Goal: Check status: Check status

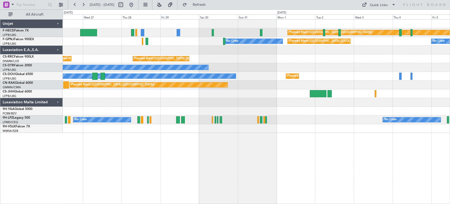
click at [85, 53] on div at bounding box center [256, 50] width 387 height 9
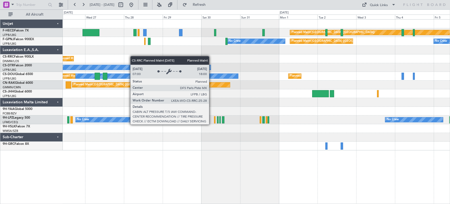
click at [218, 55] on div "Planned Maint Paris (Le Bourget) No Crew Planned Maint Paris (Le Bourget) No Cr…" at bounding box center [256, 85] width 387 height 131
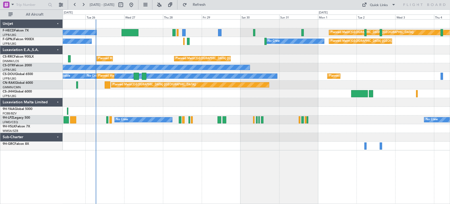
click at [146, 43] on div "Planned Maint Paris (Le Bourget) No Crew No Crew No Crew" at bounding box center [256, 41] width 387 height 9
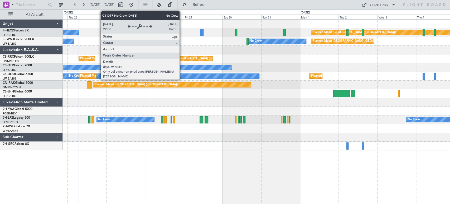
click at [113, 76] on div "Planned Maint Paris (Le Bourget) No Crew Planned Maint Paris (Le Bourget) No Cr…" at bounding box center [256, 85] width 387 height 131
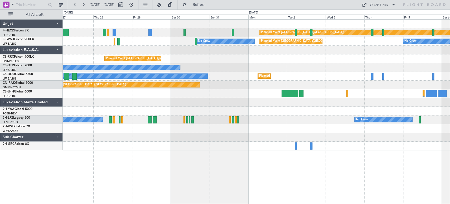
click at [125, 65] on div "Planned Maint [GEOGRAPHIC_DATA] ([GEOGRAPHIC_DATA]) No Crew Planned Maint [GEOG…" at bounding box center [256, 85] width 387 height 131
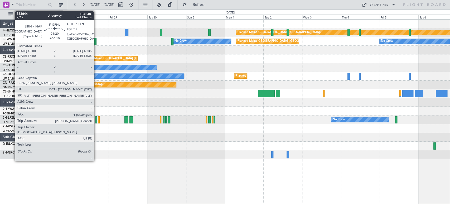
click at [96, 41] on div at bounding box center [95, 41] width 3 height 7
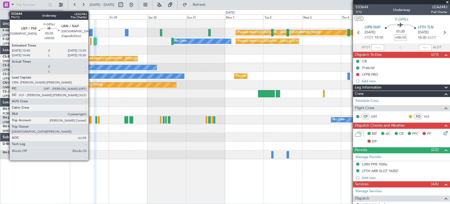
click at [91, 41] on div at bounding box center [91, 41] width 2 height 7
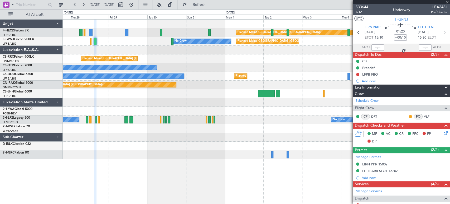
type input "0"
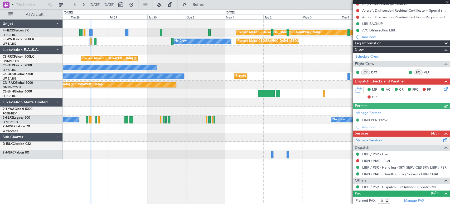
scroll to position [71, 0]
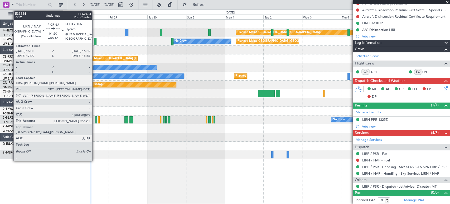
click at [95, 40] on div at bounding box center [95, 41] width 3 height 7
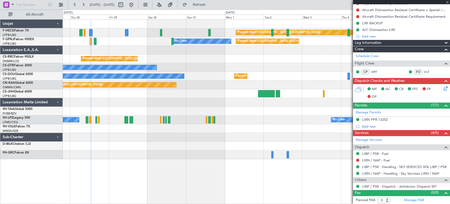
type input "+00:10"
type input "4"
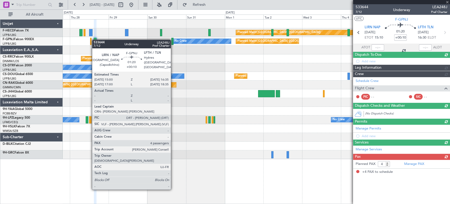
scroll to position [0, 0]
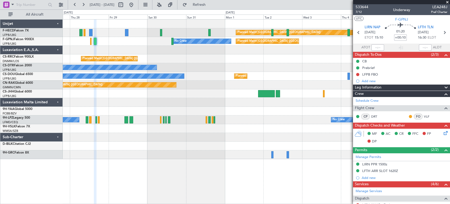
click at [233, 63] on div "No Crew" at bounding box center [256, 67] width 387 height 9
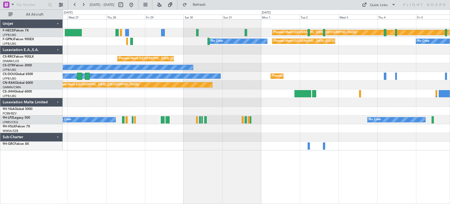
click at [102, 58] on div "Planned Maint [GEOGRAPHIC_DATA] ([GEOGRAPHIC_DATA]) No Crew Planned Maint [GEOG…" at bounding box center [256, 85] width 387 height 131
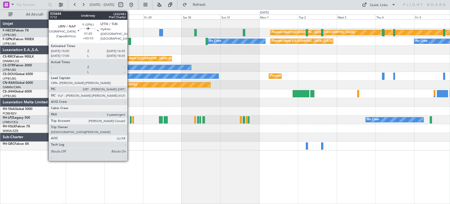
click at [130, 41] on div at bounding box center [129, 41] width 3 height 7
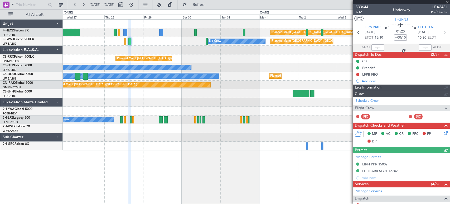
click at [362, 4] on span "533644" at bounding box center [362, 7] width 13 height 6
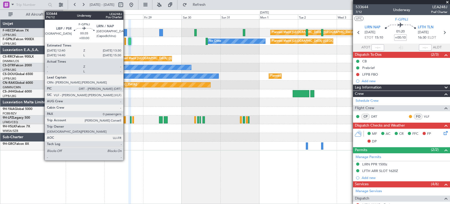
click at [126, 44] on div at bounding box center [126, 41] width 2 height 7
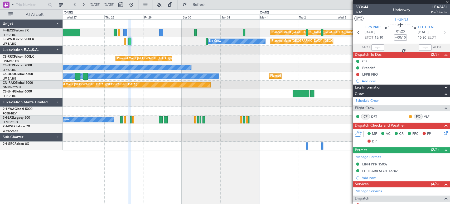
type input "0"
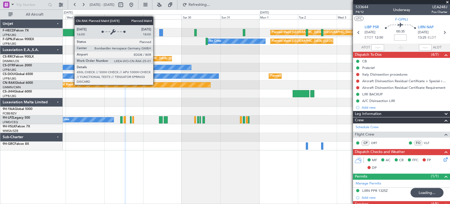
click at [271, 79] on div "Planned Maint [GEOGRAPHIC_DATA] ([GEOGRAPHIC_DATA]) No Crew No Crew Planned Mai…" at bounding box center [256, 85] width 387 height 131
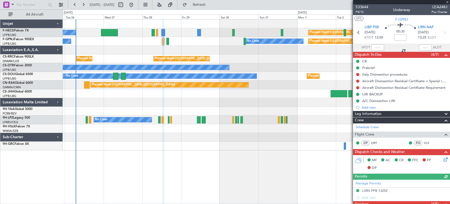
click at [142, 71] on div "Planned Maint [GEOGRAPHIC_DATA] ([GEOGRAPHIC_DATA]) No Crew Planned Maint [GEOG…" at bounding box center [256, 85] width 387 height 131
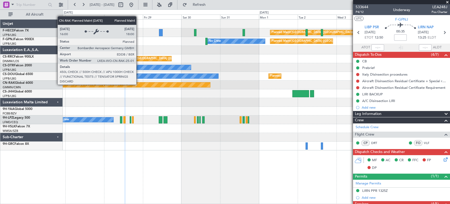
click at [228, 87] on div "Planned Maint [GEOGRAPHIC_DATA] ([GEOGRAPHIC_DATA])" at bounding box center [256, 84] width 387 height 9
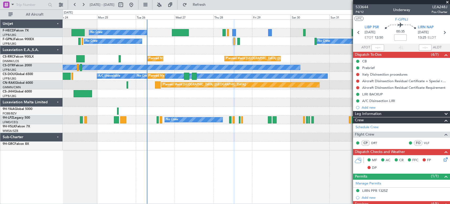
click at [243, 78] on div "Planned Maint [GEOGRAPHIC_DATA] ([GEOGRAPHIC_DATA]) No Crew Planned Maint [GEOG…" at bounding box center [256, 85] width 387 height 131
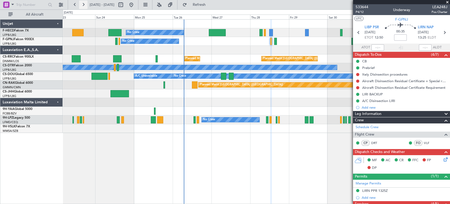
click at [80, 5] on button at bounding box center [83, 5] width 8 height 8
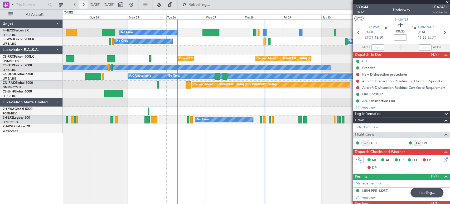
click at [80, 5] on button at bounding box center [83, 5] width 8 height 8
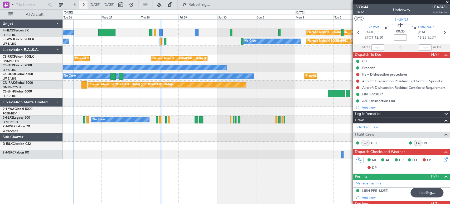
click at [80, 5] on button at bounding box center [83, 5] width 8 height 8
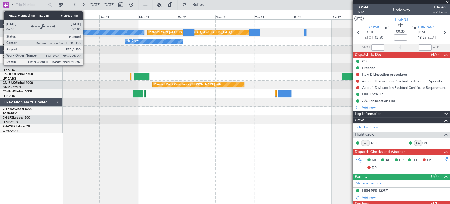
click at [184, 34] on div "Planned Maint [GEOGRAPHIC_DATA] ([GEOGRAPHIC_DATA])" at bounding box center [190, 32] width 83 height 8
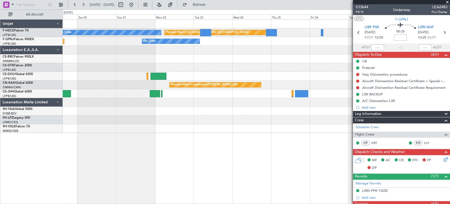
click at [331, 61] on div "Planned Maint [GEOGRAPHIC_DATA] ([GEOGRAPHIC_DATA]) No Crew No Crew Planned Mai…" at bounding box center [256, 76] width 387 height 113
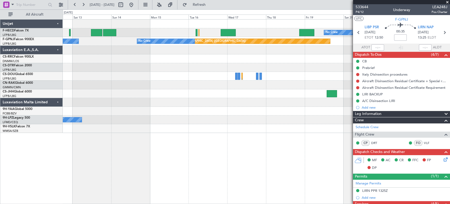
click at [296, 52] on div "Planned Maint [GEOGRAPHIC_DATA] ([GEOGRAPHIC_DATA]) No Crew No Crew Planned Mai…" at bounding box center [256, 76] width 387 height 113
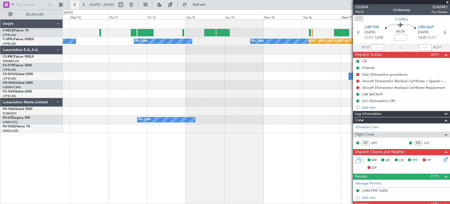
click at [77, 5] on button at bounding box center [75, 5] width 8 height 8
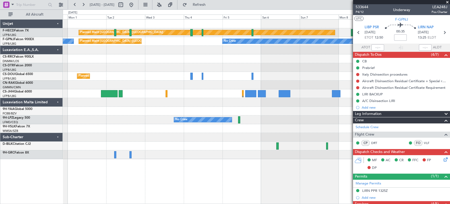
click at [355, 47] on fb-app "[DATE] - [DATE] Refresh Quick Links All Aircraft Planned Maint [GEOGRAPHIC_DATA…" at bounding box center [225, 104] width 450 height 200
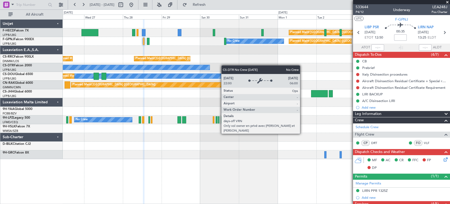
click at [16, 83] on div "Planned Maint [GEOGRAPHIC_DATA] ([GEOGRAPHIC_DATA]) No Crew Planned Maint [GEOG…" at bounding box center [225, 106] width 450 height 194
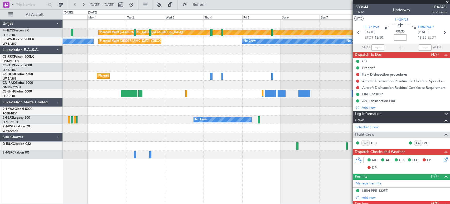
click at [108, 71] on div "Planned Maint [GEOGRAPHIC_DATA] ([GEOGRAPHIC_DATA]) Planned Maint [GEOGRAPHIC_D…" at bounding box center [256, 89] width 387 height 139
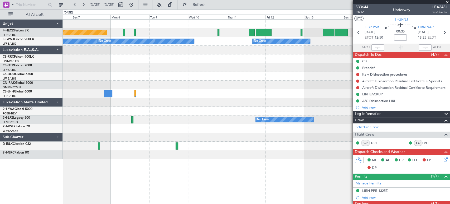
click at [96, 52] on div at bounding box center [256, 50] width 387 height 9
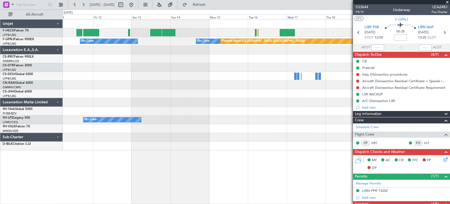
click at [74, 117] on div "No Crew Planned Maint [GEOGRAPHIC_DATA] ([GEOGRAPHIC_DATA]) No Crew No Crew Pla…" at bounding box center [256, 85] width 387 height 131
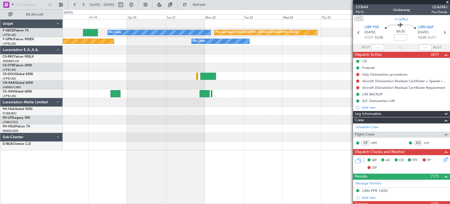
click at [4, 147] on div "No Crew Planned Maint [GEOGRAPHIC_DATA] ([GEOGRAPHIC_DATA]) Planned Maint [GEOG…" at bounding box center [225, 106] width 450 height 194
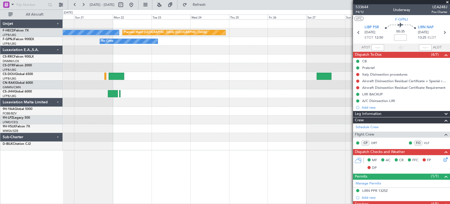
click at [63, 122] on div "No Crew Planned Maint [GEOGRAPHIC_DATA] ([GEOGRAPHIC_DATA]) No Crew Planned Mai…" at bounding box center [225, 106] width 450 height 194
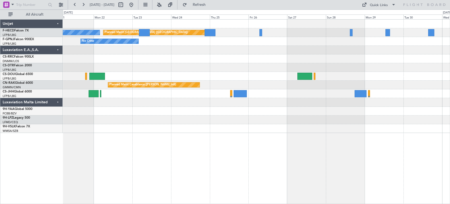
click at [346, 107] on div "Planned Maint [GEOGRAPHIC_DATA] ([GEOGRAPHIC_DATA]) No Crew No Crew Planned Mai…" at bounding box center [256, 76] width 387 height 113
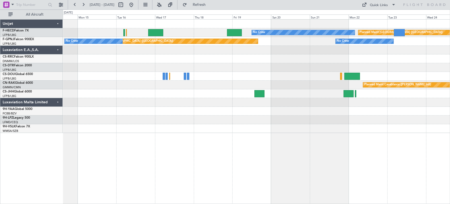
click at [346, 65] on div at bounding box center [256, 67] width 387 height 9
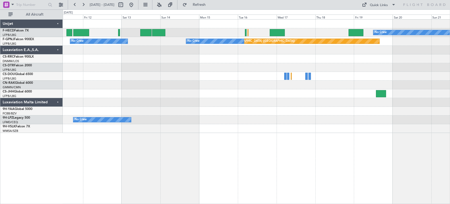
click at [279, 83] on div "No Crew Planned Maint [GEOGRAPHIC_DATA] ([GEOGRAPHIC_DATA]) Planned Maint [GEOG…" at bounding box center [256, 76] width 387 height 113
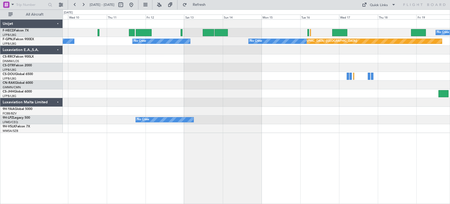
click at [316, 78] on div "No Crew Planned Maint [GEOGRAPHIC_DATA] ([GEOGRAPHIC_DATA]) Planned Maint [GEOG…" at bounding box center [256, 76] width 387 height 113
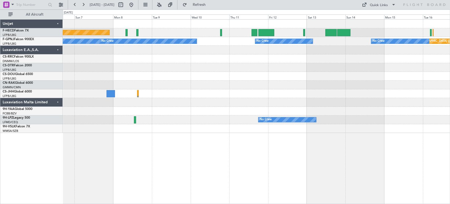
click at [319, 89] on div "Planned Maint [GEOGRAPHIC_DATA] ([GEOGRAPHIC_DATA]) Planned Maint [GEOGRAPHIC_D…" at bounding box center [256, 76] width 387 height 113
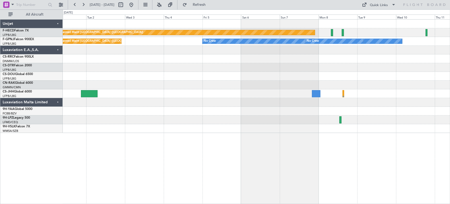
click at [303, 88] on div "Planned Maint [GEOGRAPHIC_DATA] ([GEOGRAPHIC_DATA])" at bounding box center [256, 84] width 387 height 9
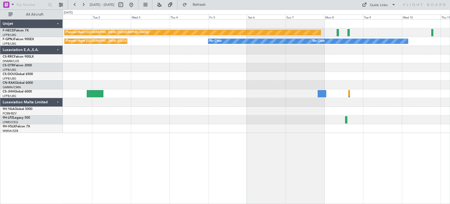
click at [278, 86] on div "Planned Maint [GEOGRAPHIC_DATA] ([GEOGRAPHIC_DATA])" at bounding box center [256, 84] width 387 height 9
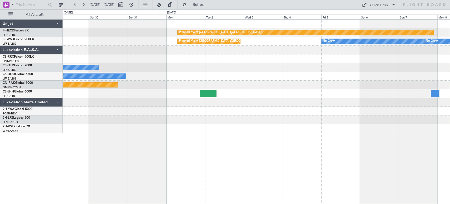
click at [258, 83] on div "Planned Maint [GEOGRAPHIC_DATA] ([GEOGRAPHIC_DATA]) No Crew No Crew Planned Mai…" at bounding box center [256, 76] width 387 height 113
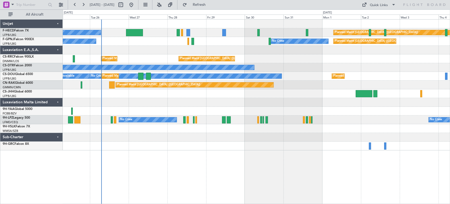
click at [261, 52] on div at bounding box center [256, 50] width 387 height 9
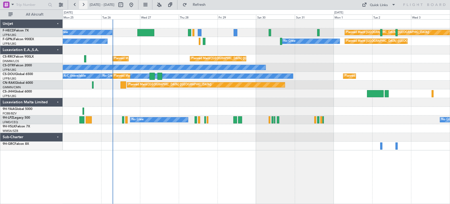
click at [85, 4] on button at bounding box center [83, 5] width 8 height 8
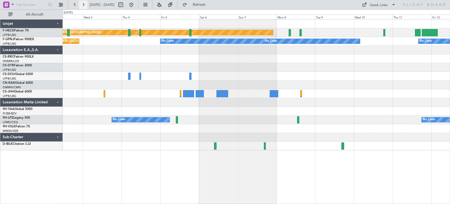
click at [85, 4] on button at bounding box center [83, 5] width 8 height 8
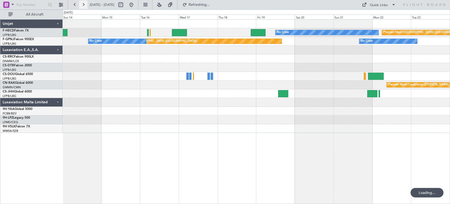
click at [85, 4] on button at bounding box center [83, 5] width 8 height 8
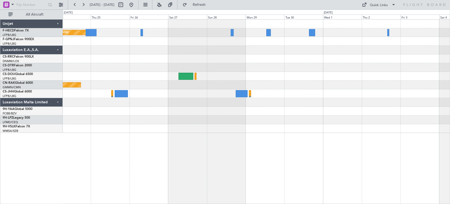
click at [195, 43] on div "Planned Maint [GEOGRAPHIC_DATA] ([GEOGRAPHIC_DATA]) No Crew No Crew Planned Mai…" at bounding box center [256, 76] width 387 height 113
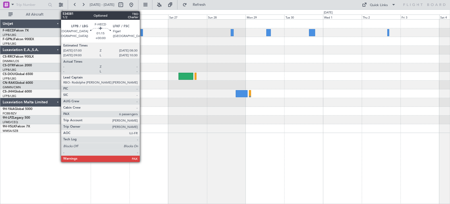
click at [142, 33] on div at bounding box center [142, 32] width 3 height 7
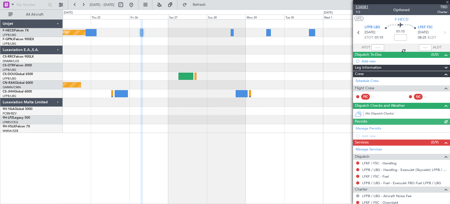
click at [365, 6] on span "534081" at bounding box center [362, 7] width 13 height 6
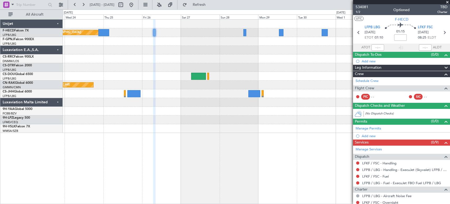
click at [284, 59] on div "Planned Maint [GEOGRAPHIC_DATA] ([GEOGRAPHIC_DATA]) No Crew No Crew Planned Mai…" at bounding box center [256, 76] width 387 height 113
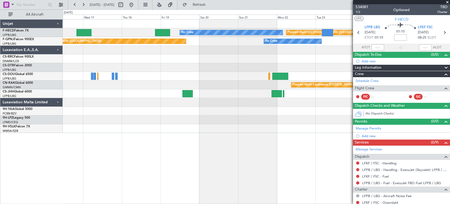
click at [350, 54] on div at bounding box center [256, 58] width 387 height 9
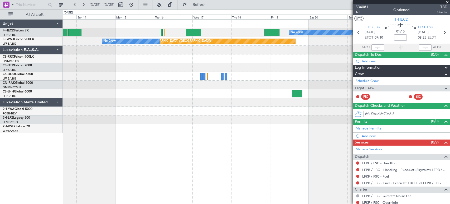
click at [271, 59] on div at bounding box center [256, 58] width 387 height 9
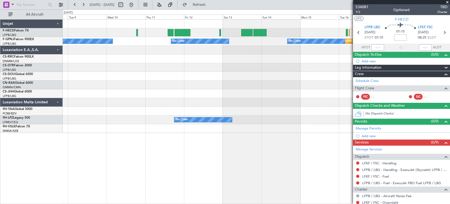
click at [326, 75] on div "No Crew Planned Maint [GEOGRAPHIC_DATA] ([GEOGRAPHIC_DATA]) Planned Maint [GEOG…" at bounding box center [256, 76] width 387 height 113
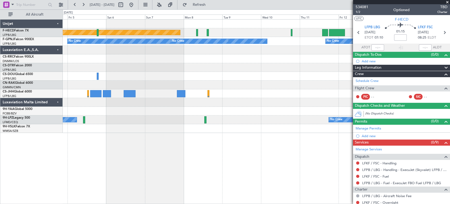
click at [284, 75] on div "Planned Maint [GEOGRAPHIC_DATA] ([GEOGRAPHIC_DATA]) No Crew No Crew No Crew No …" at bounding box center [256, 76] width 387 height 113
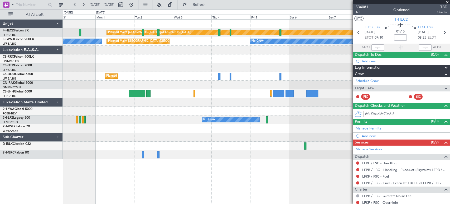
click at [228, 81] on div "Planned Maint [GEOGRAPHIC_DATA] ([GEOGRAPHIC_DATA]) No Crew No Crew Planned Mai…" at bounding box center [256, 89] width 387 height 139
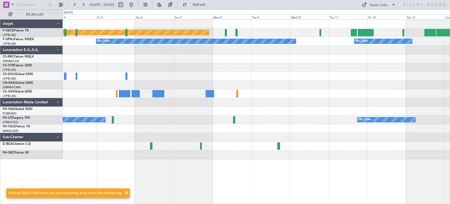
click at [89, 87] on div "Planned Maint [GEOGRAPHIC_DATA] ([GEOGRAPHIC_DATA]) No Crew No Crew No Crew No …" at bounding box center [256, 89] width 387 height 139
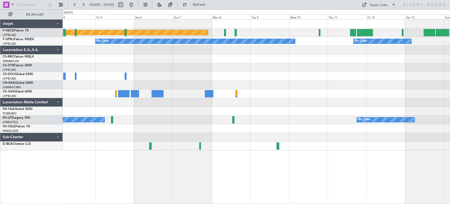
click at [352, 81] on div "Planned Maint [GEOGRAPHIC_DATA] ([GEOGRAPHIC_DATA]) No Crew No Crew No Crew No …" at bounding box center [256, 85] width 387 height 131
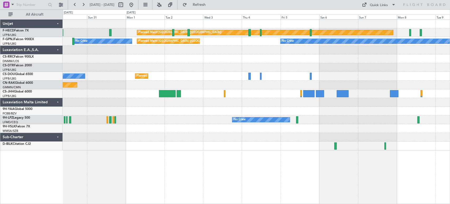
click at [361, 84] on div "Planned Maint [GEOGRAPHIC_DATA] ([GEOGRAPHIC_DATA])" at bounding box center [256, 84] width 387 height 9
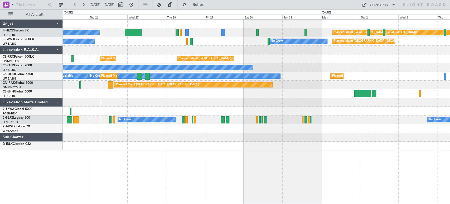
click at [351, 78] on div "Planned Maint [GEOGRAPHIC_DATA] ([GEOGRAPHIC_DATA]) No Crew Planned Maint [GEOG…" at bounding box center [256, 76] width 387 height 9
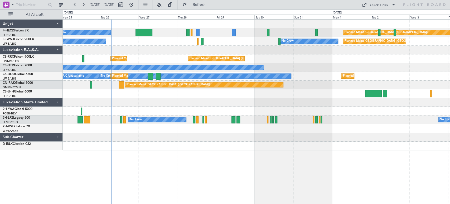
click at [214, 88] on div "No Crew Planned Maint [GEOGRAPHIC_DATA] ([GEOGRAPHIC_DATA]) No Crew No Crew Pla…" at bounding box center [256, 85] width 387 height 131
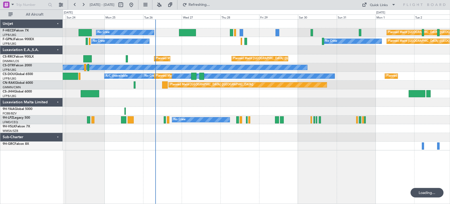
click at [274, 101] on div "Planned Maint [GEOGRAPHIC_DATA] ([GEOGRAPHIC_DATA]) No Crew Planned Maint [GEOG…" at bounding box center [256, 85] width 387 height 131
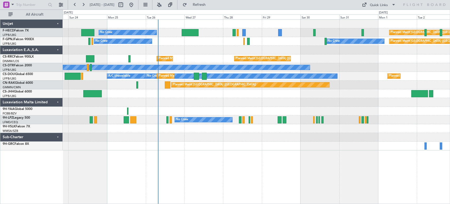
click at [249, 109] on div at bounding box center [256, 111] width 387 height 9
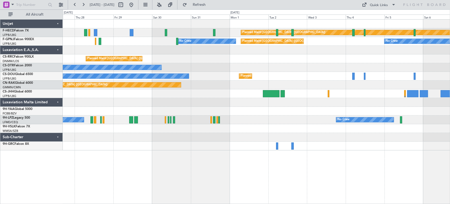
click at [78, 99] on div "Planned Maint [GEOGRAPHIC_DATA] ([GEOGRAPHIC_DATA]) No Crew Planned Maint [GEOG…" at bounding box center [256, 85] width 387 height 131
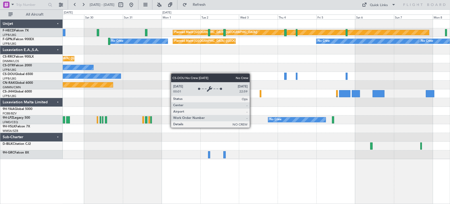
click at [84, 77] on div "Planned Maint [GEOGRAPHIC_DATA] ([GEOGRAPHIC_DATA]) No Crew Planned Maint [GEOG…" at bounding box center [256, 89] width 387 height 139
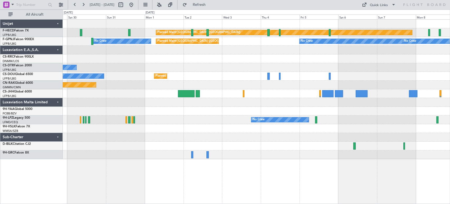
click at [172, 73] on div "Planned Maint [GEOGRAPHIC_DATA] ([GEOGRAPHIC_DATA]) No Crew Planned Maint [GEOG…" at bounding box center [256, 89] width 387 height 139
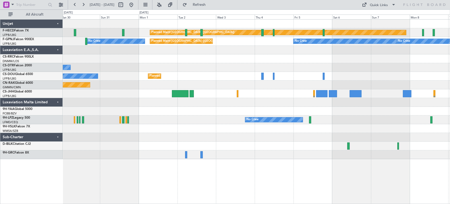
click at [182, 70] on div "Planned Maint [GEOGRAPHIC_DATA] ([GEOGRAPHIC_DATA]) No Crew Planned Maint [GEOG…" at bounding box center [256, 89] width 387 height 139
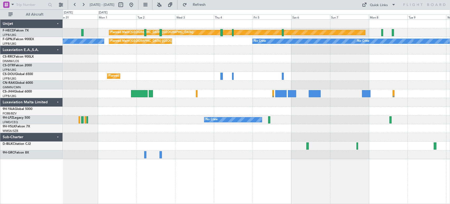
click at [207, 75] on div "Planned Maint [GEOGRAPHIC_DATA] ([GEOGRAPHIC_DATA]) No Crew Planned Maint [GEOG…" at bounding box center [256, 89] width 387 height 139
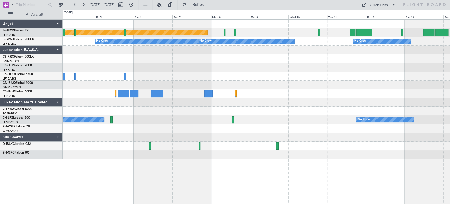
click at [98, 83] on div "Planned Maint [GEOGRAPHIC_DATA] ([GEOGRAPHIC_DATA]) No Crew No Crew No Crew No …" at bounding box center [256, 89] width 387 height 139
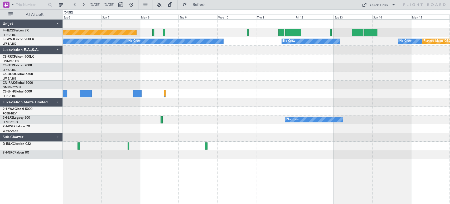
click at [103, 79] on div at bounding box center [256, 76] width 387 height 9
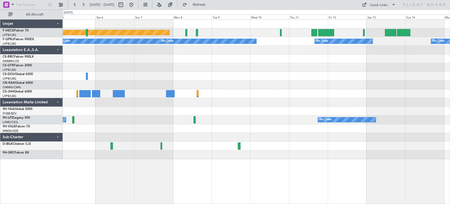
click at [228, 75] on div at bounding box center [256, 76] width 387 height 9
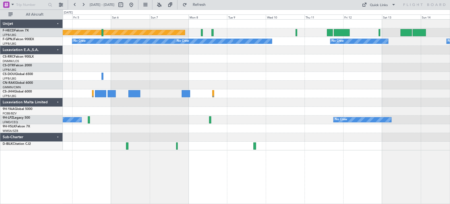
click at [142, 80] on div at bounding box center [256, 76] width 387 height 9
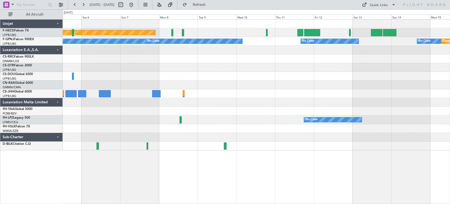
click at [100, 83] on div "Planned Maint [GEOGRAPHIC_DATA] ([GEOGRAPHIC_DATA]) No Crew No Crew No Crew No …" at bounding box center [256, 85] width 387 height 131
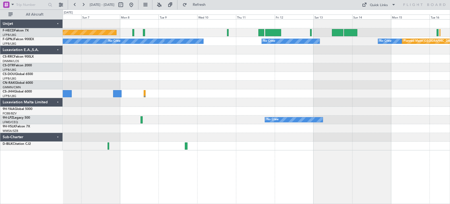
click at [114, 79] on div at bounding box center [256, 76] width 387 height 9
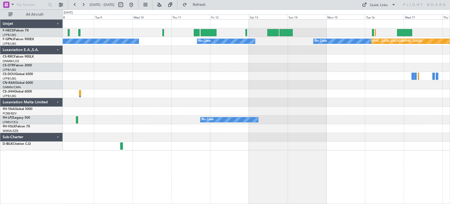
click at [150, 79] on div "No Crew Planned Maint [GEOGRAPHIC_DATA] ([GEOGRAPHIC_DATA]) No Crew No Crew No …" at bounding box center [256, 85] width 387 height 131
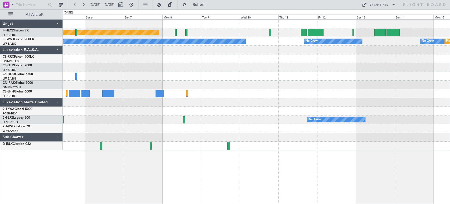
click at [190, 85] on div "Planned Maint [GEOGRAPHIC_DATA] ([GEOGRAPHIC_DATA]) No Crew No Crew No Crew No …" at bounding box center [256, 85] width 387 height 131
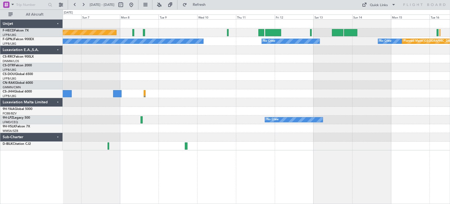
click at [173, 81] on div "Planned Maint [GEOGRAPHIC_DATA] ([GEOGRAPHIC_DATA]) No Crew No Crew No Crew No …" at bounding box center [256, 85] width 387 height 131
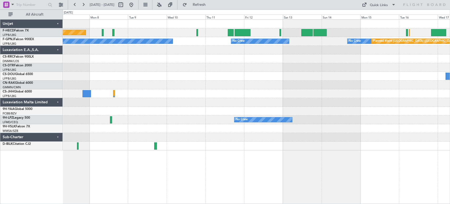
click at [148, 79] on div at bounding box center [256, 76] width 387 height 9
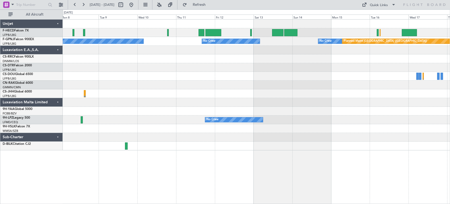
click at [118, 81] on div "No Crew Planned Maint [GEOGRAPHIC_DATA] ([GEOGRAPHIC_DATA]) No Crew No Crew No …" at bounding box center [256, 85] width 387 height 131
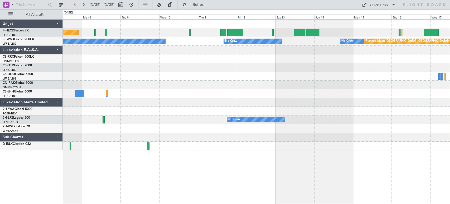
click at [141, 79] on div at bounding box center [256, 76] width 387 height 9
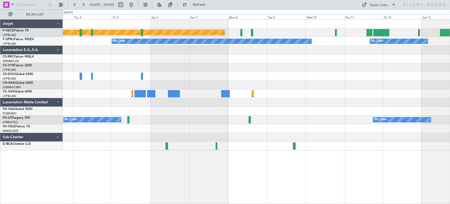
click at [281, 88] on div "Planned Maint [GEOGRAPHIC_DATA] ([GEOGRAPHIC_DATA]) No Crew No Crew No Crew Pla…" at bounding box center [256, 85] width 387 height 131
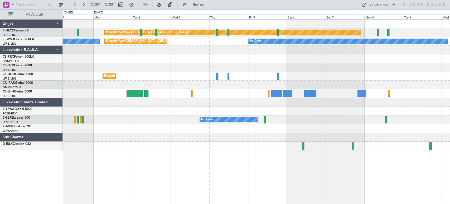
click at [284, 62] on div "Planned Maint [GEOGRAPHIC_DATA] ([GEOGRAPHIC_DATA])" at bounding box center [256, 58] width 387 height 9
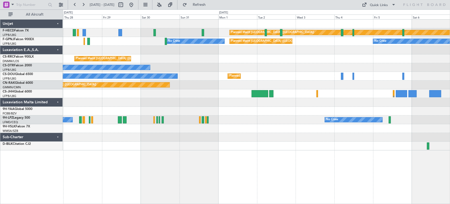
click at [277, 58] on div "Planned Maint [GEOGRAPHIC_DATA] ([GEOGRAPHIC_DATA]) Planned Maint [GEOGRAPHIC_D…" at bounding box center [256, 58] width 387 height 9
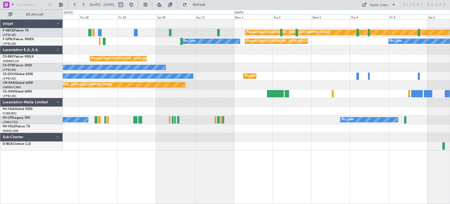
click at [308, 61] on div "Planned Maint [GEOGRAPHIC_DATA] ([GEOGRAPHIC_DATA]) Planned Maint [GEOGRAPHIC_D…" at bounding box center [256, 58] width 387 height 9
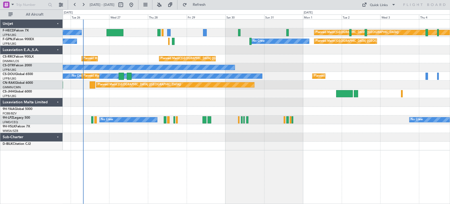
click at [296, 63] on div "Planned Maint [GEOGRAPHIC_DATA] ([GEOGRAPHIC_DATA]) Planned Maint [GEOGRAPHIC_D…" at bounding box center [256, 58] width 387 height 9
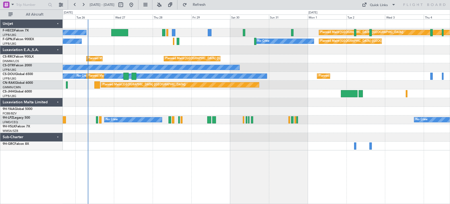
click at [236, 72] on div "Planned Maint [GEOGRAPHIC_DATA] ([GEOGRAPHIC_DATA]) No Crew Planned Maint [GEOG…" at bounding box center [256, 85] width 387 height 131
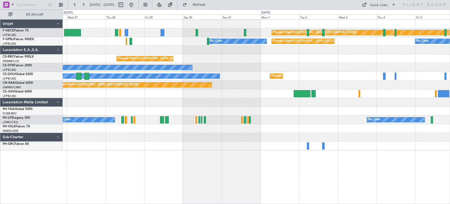
click at [194, 69] on div "No Crew" at bounding box center [256, 67] width 387 height 9
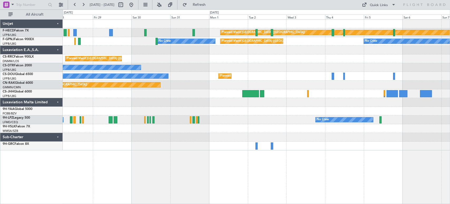
click at [157, 66] on div "No Crew" at bounding box center [256, 67] width 387 height 9
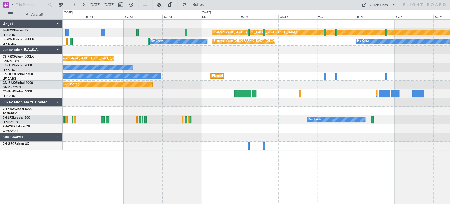
click at [157, 69] on div "No Crew" at bounding box center [256, 67] width 387 height 9
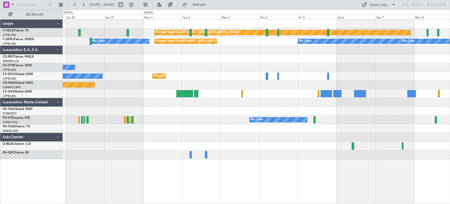
click at [140, 75] on div "Planned Maint [GEOGRAPHIC_DATA] ([GEOGRAPHIC_DATA]) No Crew" at bounding box center [256, 76] width 387 height 9
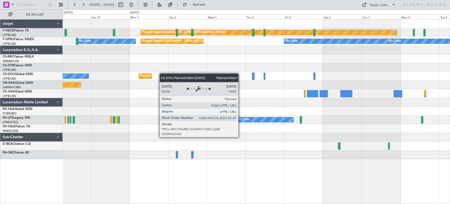
click at [145, 73] on div "Planned Maint [GEOGRAPHIC_DATA] ([GEOGRAPHIC_DATA]) No Crew" at bounding box center [256, 76] width 387 height 9
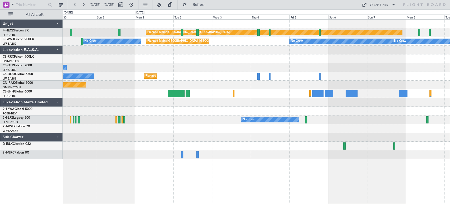
click at [193, 67] on div "Planned Maint [GEOGRAPHIC_DATA] ([GEOGRAPHIC_DATA]) Planned Maint [GEOGRAPHIC_D…" at bounding box center [256, 89] width 387 height 139
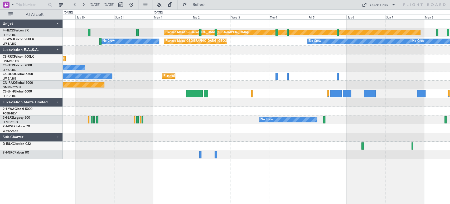
click at [150, 67] on div "No Crew" at bounding box center [256, 67] width 387 height 9
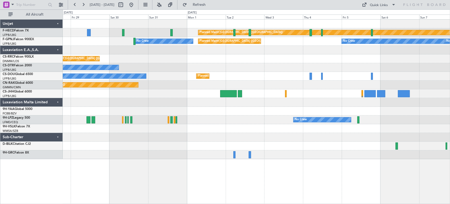
click at [151, 67] on div "No Crew" at bounding box center [256, 67] width 387 height 9
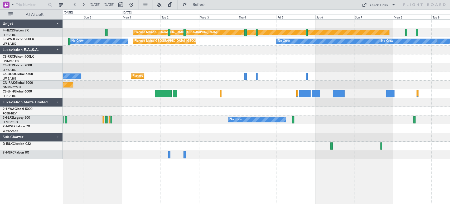
click at [123, 85] on div "Planned Maint [GEOGRAPHIC_DATA] ([GEOGRAPHIC_DATA]) Planned Maint [GEOGRAPHIC_D…" at bounding box center [256, 89] width 387 height 139
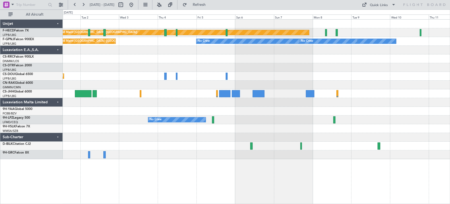
click at [111, 75] on div "Planned Maint [GEOGRAPHIC_DATA] ([GEOGRAPHIC_DATA]) Planned Maint [GEOGRAPHIC_D…" at bounding box center [256, 89] width 387 height 139
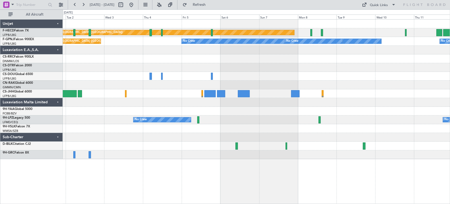
click at [158, 68] on div at bounding box center [256, 67] width 387 height 9
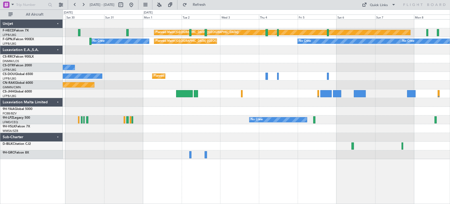
click at [317, 63] on div "Planned Maint [GEOGRAPHIC_DATA] ([GEOGRAPHIC_DATA]) Planned Maint [GEOGRAPHIC_D…" at bounding box center [256, 89] width 387 height 139
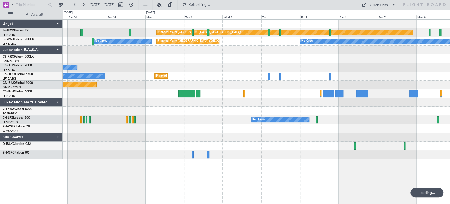
click at [393, 83] on div "Planned Maint [GEOGRAPHIC_DATA] ([GEOGRAPHIC_DATA]) Planned Maint [GEOGRAPHIC_D…" at bounding box center [256, 89] width 387 height 139
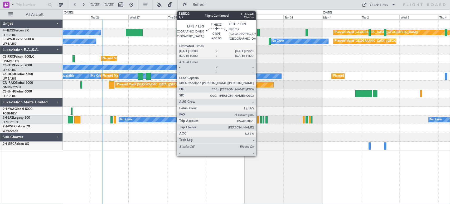
click at [258, 33] on div at bounding box center [258, 32] width 2 height 7
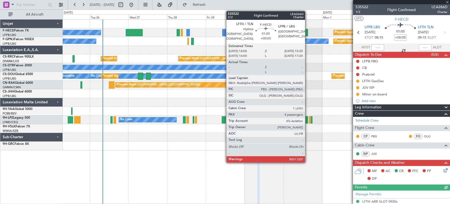
click at [308, 32] on div at bounding box center [307, 32] width 2 height 7
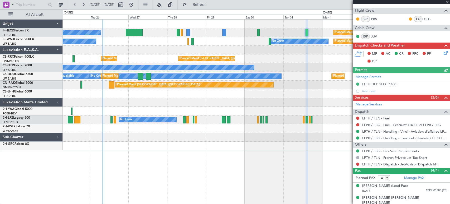
scroll to position [142, 0]
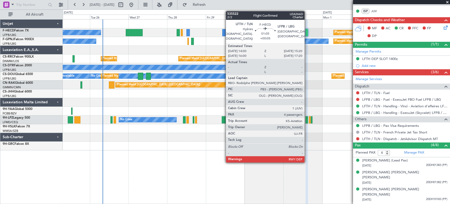
click at [307, 34] on div at bounding box center [307, 32] width 2 height 7
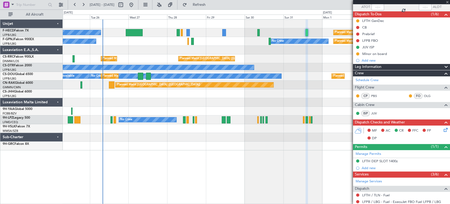
scroll to position [0, 0]
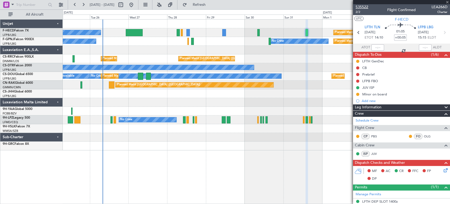
click at [367, 6] on span "535522" at bounding box center [362, 7] width 13 height 6
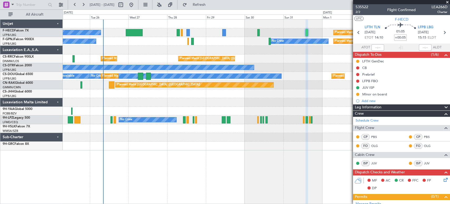
click at [143, 108] on div "Planned Maint [GEOGRAPHIC_DATA] ([GEOGRAPHIC_DATA]) No Crew Planned Maint [GEOG…" at bounding box center [256, 85] width 387 height 131
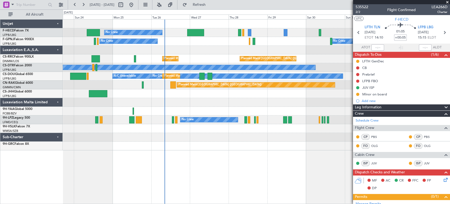
click at [130, 66] on div "No Crew" at bounding box center [256, 67] width 387 height 9
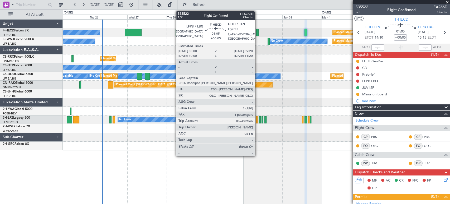
click at [257, 33] on div at bounding box center [257, 32] width 2 height 7
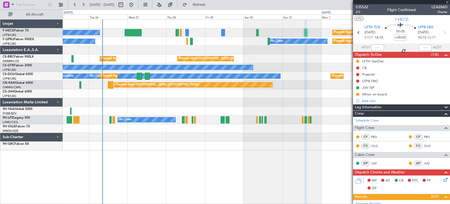
type input "4"
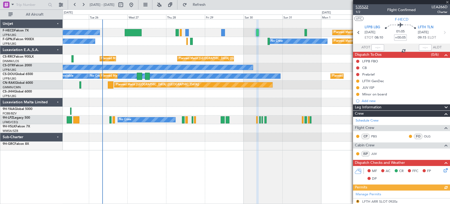
click at [365, 4] on span "535522" at bounding box center [362, 7] width 13 height 6
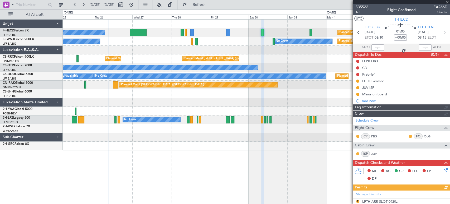
click at [146, 26] on div at bounding box center [256, 24] width 387 height 9
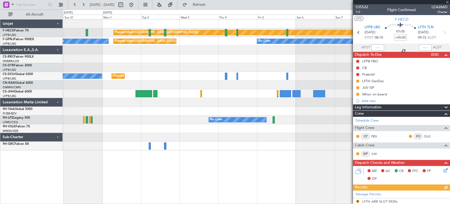
click at [112, 52] on div "Planned Maint [GEOGRAPHIC_DATA] ([GEOGRAPHIC_DATA]) Planned Maint [GEOGRAPHIC_D…" at bounding box center [256, 85] width 387 height 131
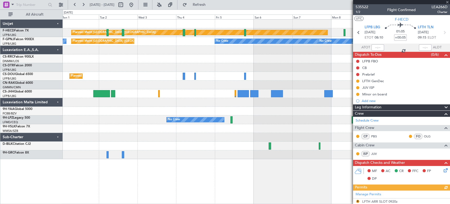
click at [76, 60] on div "Planned Maint [GEOGRAPHIC_DATA] ([GEOGRAPHIC_DATA]) Planned Maint [GEOGRAPHIC_D…" at bounding box center [256, 89] width 387 height 139
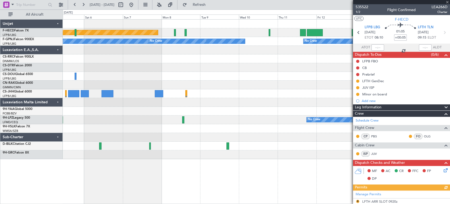
click at [161, 63] on div "Planned Maint [GEOGRAPHIC_DATA] ([GEOGRAPHIC_DATA]) No Crew No Crew No Crew No …" at bounding box center [256, 89] width 387 height 139
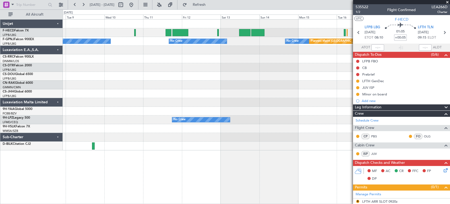
click at [200, 67] on div "No Crew Planned Maint [GEOGRAPHIC_DATA] ([GEOGRAPHIC_DATA]) No Crew No Crew No …" at bounding box center [256, 85] width 387 height 131
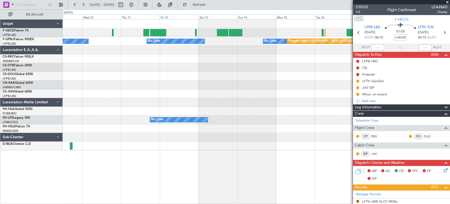
click at [257, 36] on div "No Crew Planned Maint [GEOGRAPHIC_DATA] ([GEOGRAPHIC_DATA]) No Crew No Crew No …" at bounding box center [256, 85] width 387 height 131
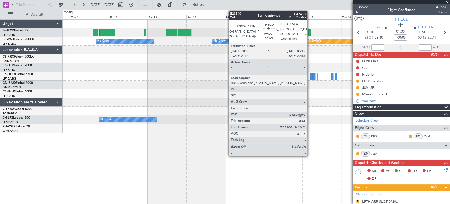
click at [237, 38] on div "No Crew Planned Maint [GEOGRAPHIC_DATA] ([GEOGRAPHIC_DATA]) No Crew No Crew Pla…" at bounding box center [256, 76] width 387 height 113
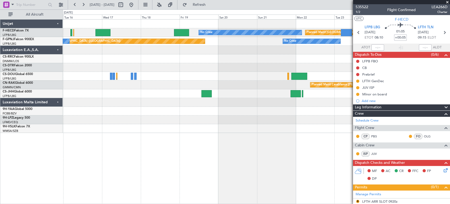
click at [101, 61] on div "Planned Maint [GEOGRAPHIC_DATA] ([GEOGRAPHIC_DATA]) No Crew Planned Maint [GEOG…" at bounding box center [256, 76] width 387 height 113
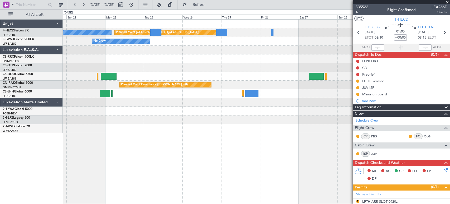
click at [171, 40] on div "Planned Maint [GEOGRAPHIC_DATA] ([GEOGRAPHIC_DATA]) No Crew No Crew Planned Mai…" at bounding box center [256, 76] width 387 height 113
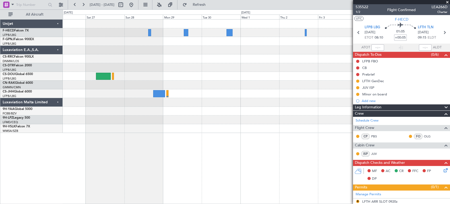
click at [69, 53] on div "Planned Maint [GEOGRAPHIC_DATA] ([GEOGRAPHIC_DATA]) Planned Maint Casablanca ([…" at bounding box center [256, 76] width 387 height 113
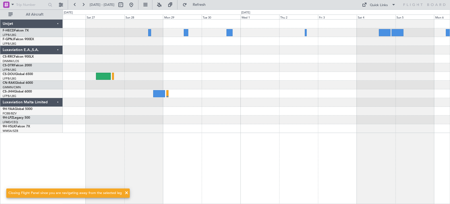
click at [183, 55] on div "Planned Maint [GEOGRAPHIC_DATA] ([GEOGRAPHIC_DATA]) Planned Maint Casablanca ([…" at bounding box center [256, 76] width 387 height 113
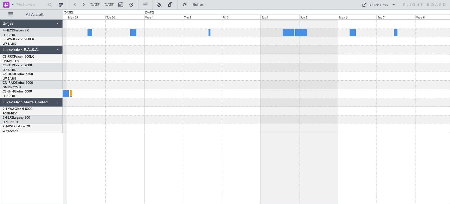
click at [319, 71] on div at bounding box center [256, 76] width 387 height 113
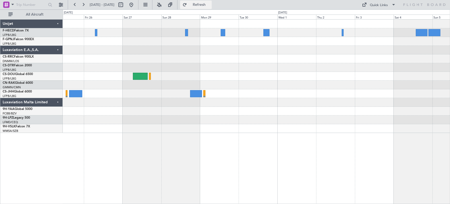
click at [212, 1] on button "Refresh" at bounding box center [196, 5] width 32 height 8
click at [217, 11] on div "0 0 Thu 25 Fri 26 Sat 27 Sun 28 Mon 29 Tue 30 [DATE] Thu 2 Fri 3 Sat 4 [DATE]" at bounding box center [256, 14] width 387 height 9
click at [210, 3] on span "Refresh" at bounding box center [199, 5] width 22 height 4
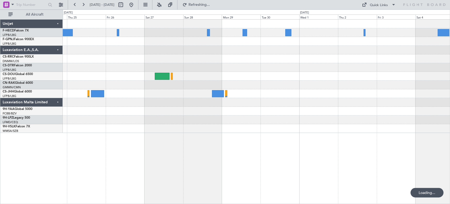
click at [327, 58] on div "Planned Maint [GEOGRAPHIC_DATA] ([GEOGRAPHIC_DATA]) No Crew Planned Maint Casab…" at bounding box center [256, 76] width 387 height 113
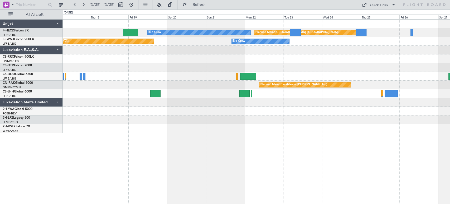
click at [380, 59] on div at bounding box center [256, 58] width 387 height 9
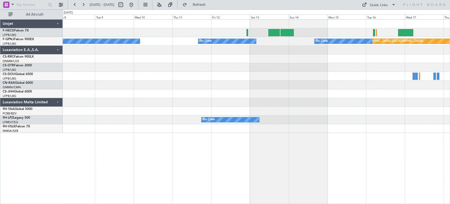
click at [257, 56] on div at bounding box center [256, 58] width 387 height 9
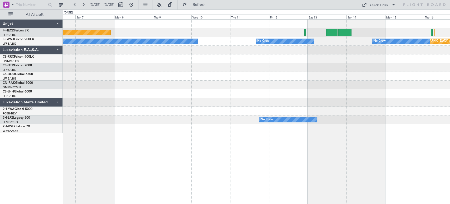
click at [296, 61] on div at bounding box center [256, 58] width 387 height 9
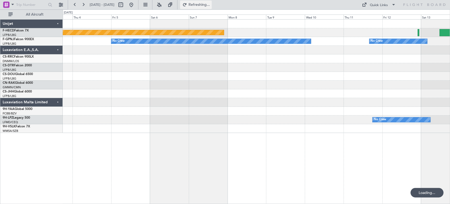
click at [203, 3] on button "Refreshing..." at bounding box center [196, 5] width 32 height 8
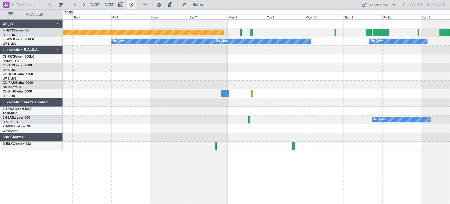
click at [136, 6] on button at bounding box center [131, 5] width 8 height 8
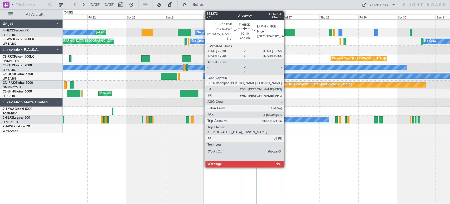
click at [286, 33] on div at bounding box center [286, 32] width 17 height 7
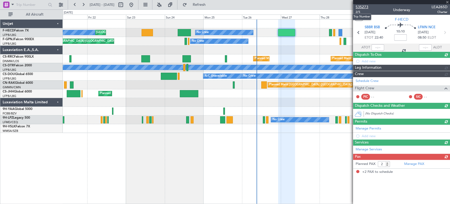
click at [362, 7] on span "535273" at bounding box center [362, 7] width 13 height 6
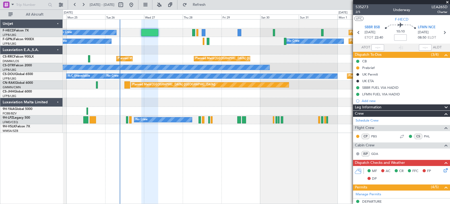
click at [95, 86] on div "Planned Maint [GEOGRAPHIC_DATA] ([GEOGRAPHIC_DATA])" at bounding box center [256, 84] width 387 height 9
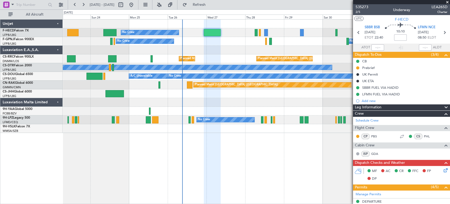
click at [262, 90] on div "No Crew Planned Maint Paris (Le Bourget) Planned Maint Paris (Le Bourget) Plann…" at bounding box center [256, 76] width 387 height 113
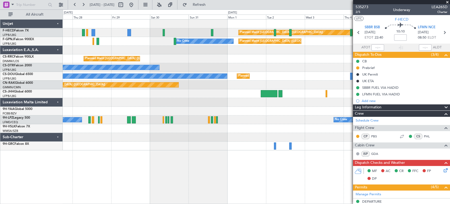
click at [71, 94] on div at bounding box center [256, 93] width 387 height 9
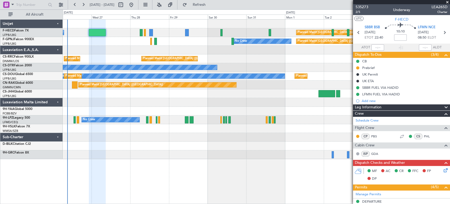
click at [295, 51] on div "Planned Maint Paris (Le Bourget) No Crew Planned Maint Paris (Le Bourget) No Cr…" at bounding box center [256, 89] width 387 height 139
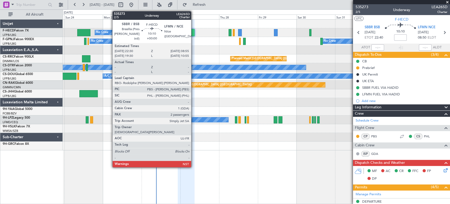
click at [190, 34] on div at bounding box center [186, 32] width 17 height 7
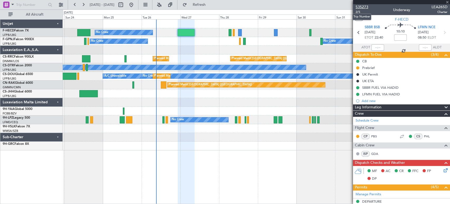
click at [367, 8] on span "535273" at bounding box center [362, 7] width 13 height 6
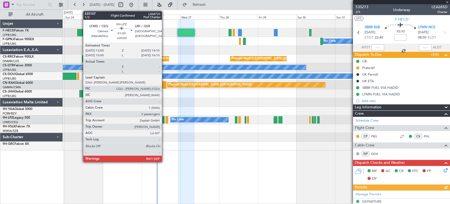
click at [164, 121] on div at bounding box center [164, 119] width 2 height 7
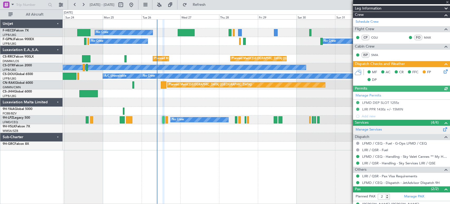
scroll to position [112, 0]
